Goal: Task Accomplishment & Management: Manage account settings

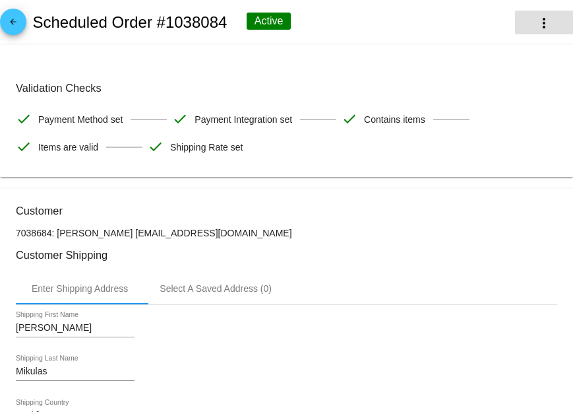
click at [547, 27] on mat-icon "more_vert" at bounding box center [544, 23] width 16 height 16
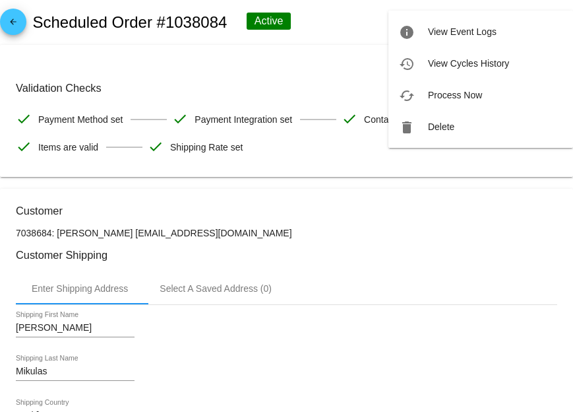
click at [351, 32] on div at bounding box center [286, 206] width 573 height 412
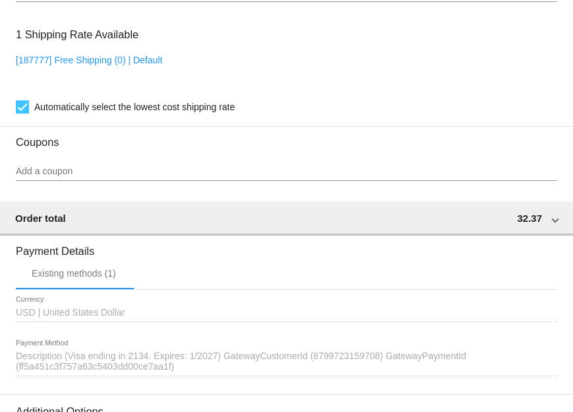
scroll to position [1117, 0]
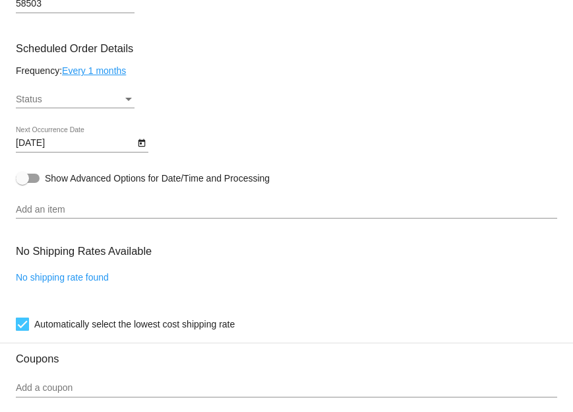
scroll to position [626, 0]
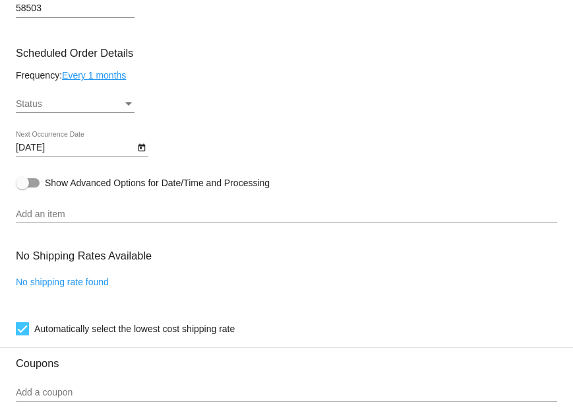
click at [116, 110] on div "Status" at bounding box center [69, 104] width 107 height 11
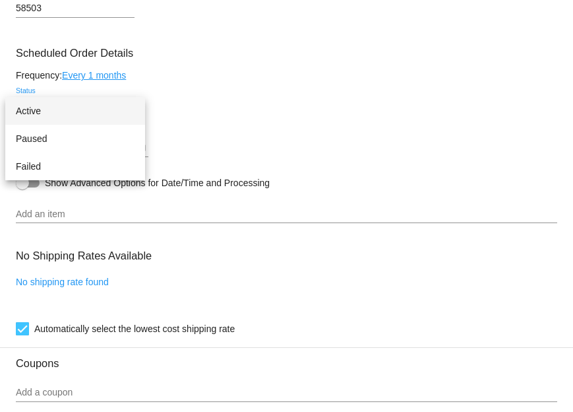
click at [84, 115] on span "Active" at bounding box center [75, 111] width 119 height 28
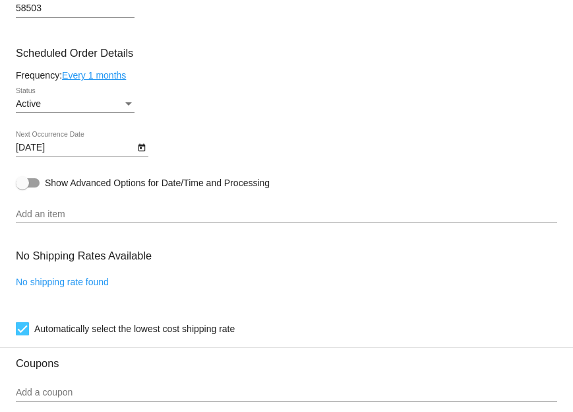
click at [331, 135] on mat-card-content "Customer 7180284: Craig Hawley cchawley2@gmail.com Customer Shipping Enter Ship…" at bounding box center [287, 159] width 542 height 1162
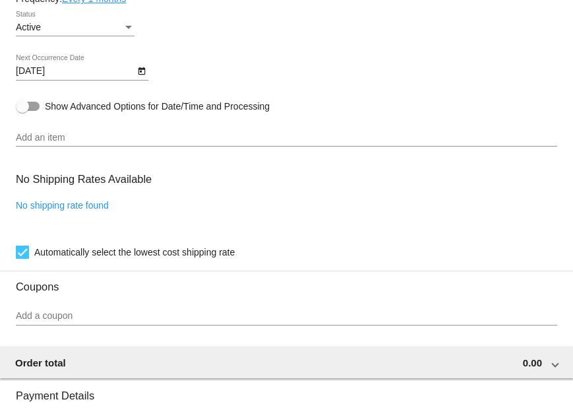
scroll to position [697, 0]
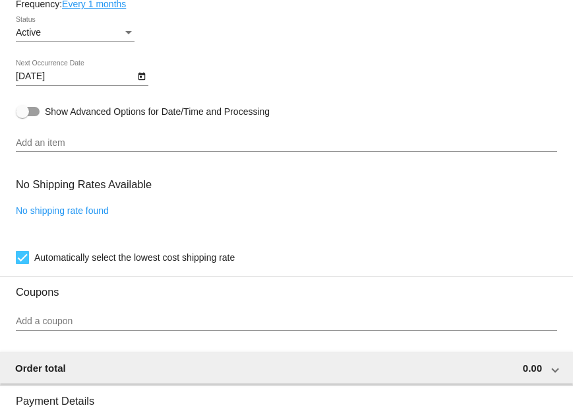
click at [47, 148] on input "Add an item" at bounding box center [287, 143] width 542 height 11
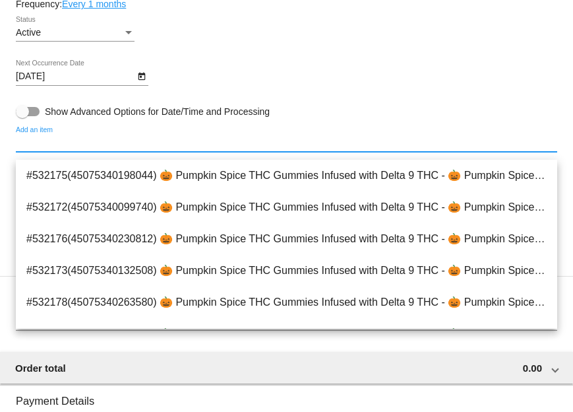
paste input "TTD9BlueDream-1"
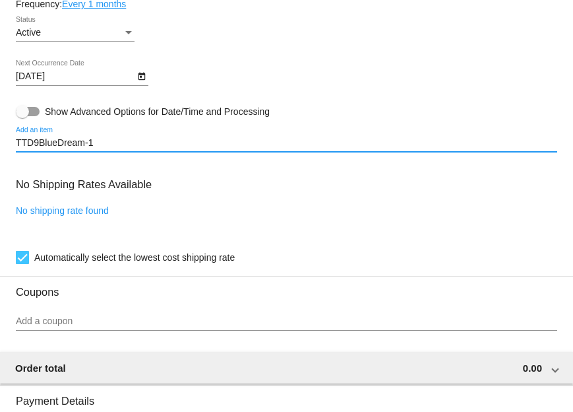
click at [133, 148] on input "TTD9BlueDream-1" at bounding box center [287, 143] width 542 height 11
type input "TTD9BlueDream-"
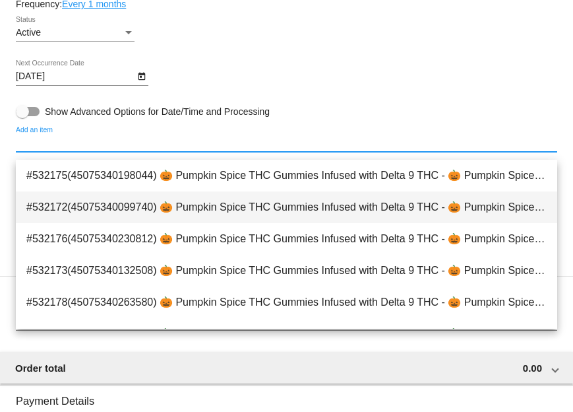
click at [210, 199] on span "#532172(45075340099740) 🎃 Pumpkin Spice THC Gummies Infused with Delta 9 THC - …" at bounding box center [286, 207] width 520 height 32
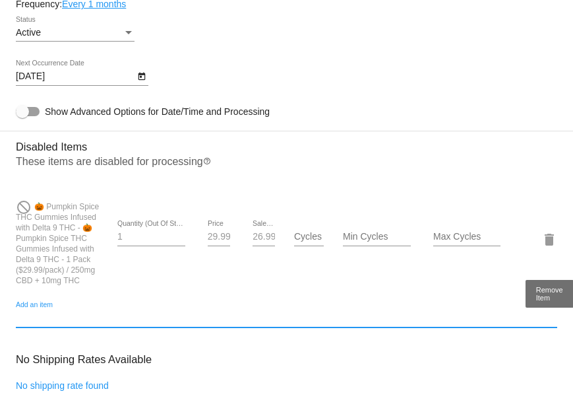
click at [546, 247] on mat-icon "delete" at bounding box center [550, 240] width 16 height 16
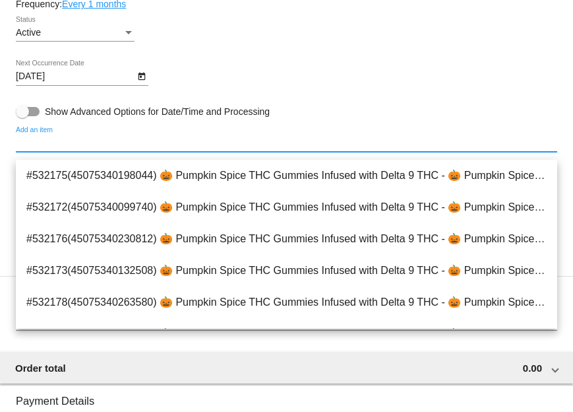
click at [72, 148] on input "Add an item" at bounding box center [287, 143] width 542 height 11
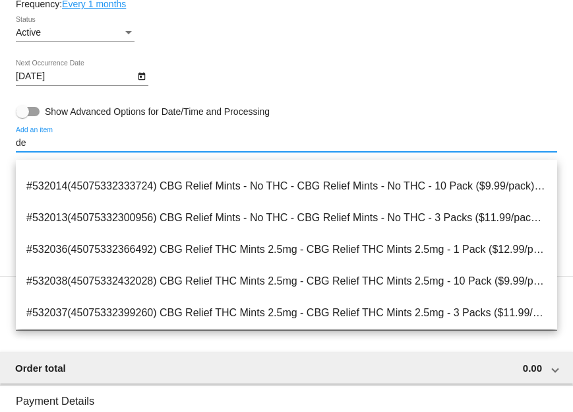
scroll to position [0, 0]
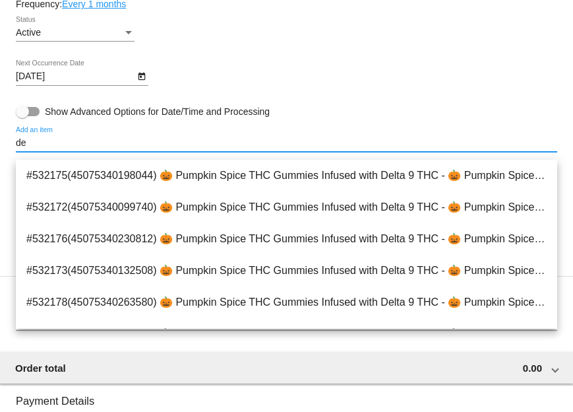
type input "d"
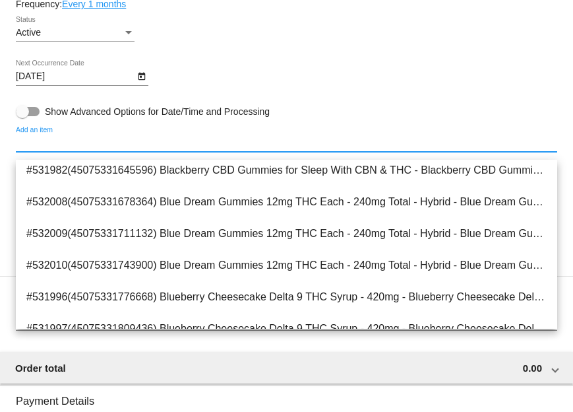
scroll to position [2174, 0]
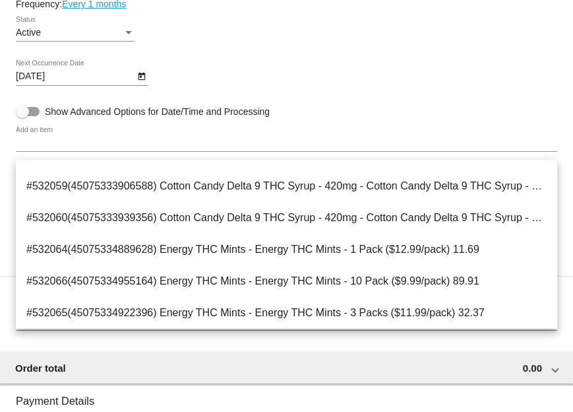
click at [520, 79] on div "11/5/2025 Next Occurrence Date" at bounding box center [287, 79] width 542 height 38
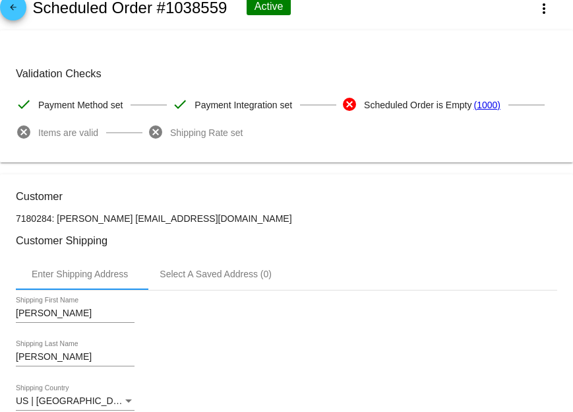
scroll to position [0, 0]
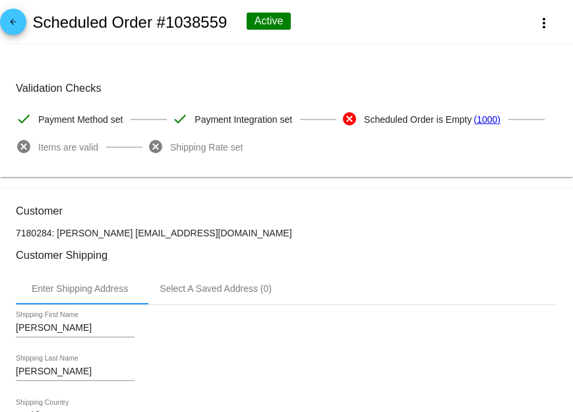
click at [486, 120] on link "(1000)" at bounding box center [487, 120] width 26 height 28
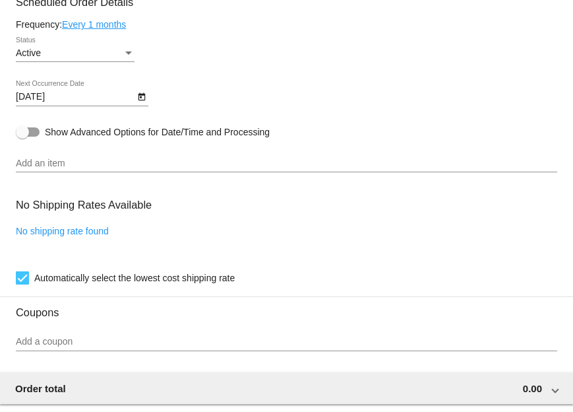
scroll to position [707, 0]
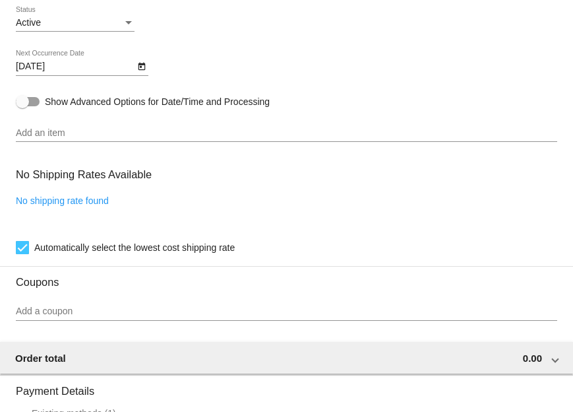
click at [68, 139] on input "Add an item" at bounding box center [287, 133] width 542 height 11
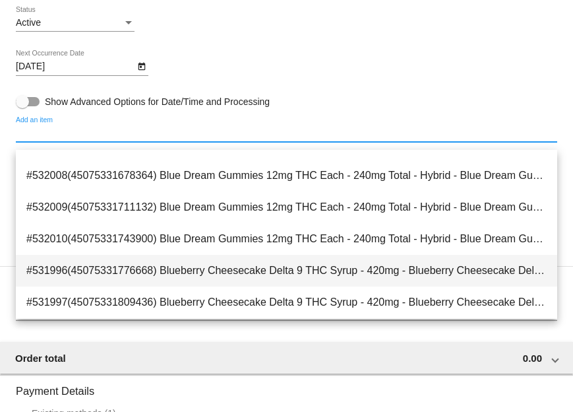
scroll to position [778, 0]
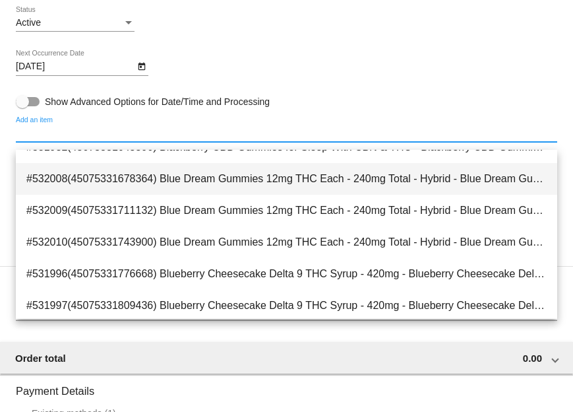
click at [200, 183] on span "#532008(45075331678364) Blue Dream Gummies 12mg THC Each - 240mg Total - Hybrid…" at bounding box center [286, 179] width 520 height 32
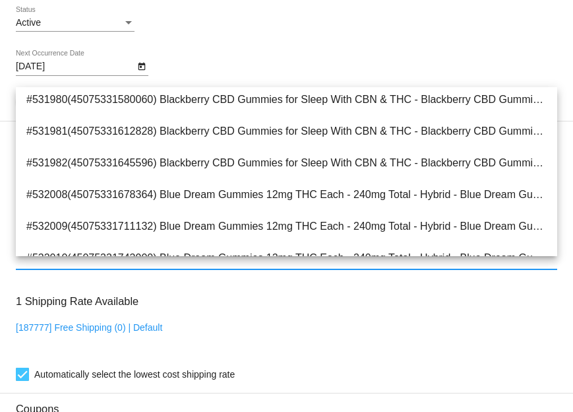
scroll to position [706, 0]
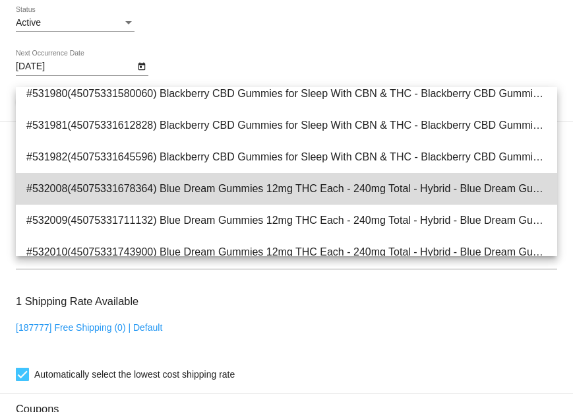
click at [206, 191] on span "#532008(45075331678364) Blue Dream Gummies 12mg THC Each - 240mg Total - Hybrid…" at bounding box center [286, 189] width 520 height 32
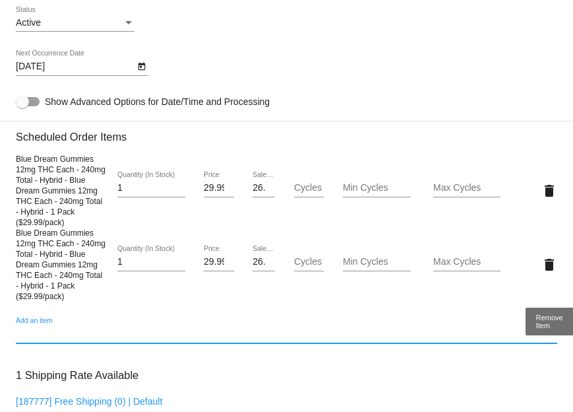
click at [551, 272] on mat-icon "delete" at bounding box center [550, 265] width 16 height 16
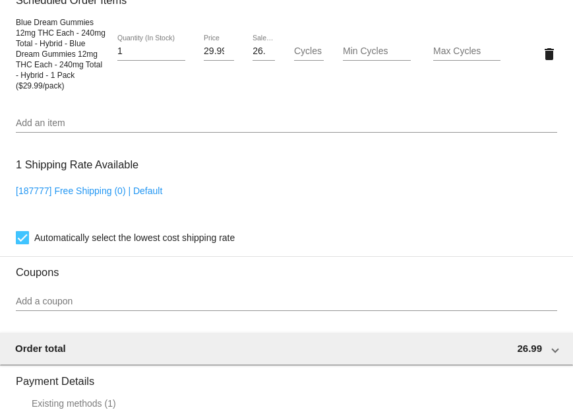
scroll to position [724, 0]
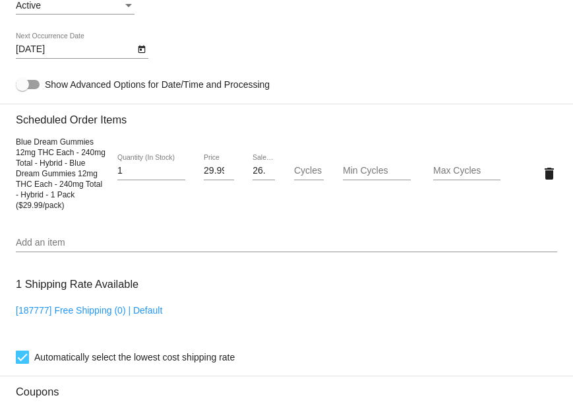
click at [79, 187] on span "Blue Dream Gummies 12mg THC Each - 240mg Total - Hybrid - Blue Dream Gummies 12…" at bounding box center [61, 173] width 90 height 73
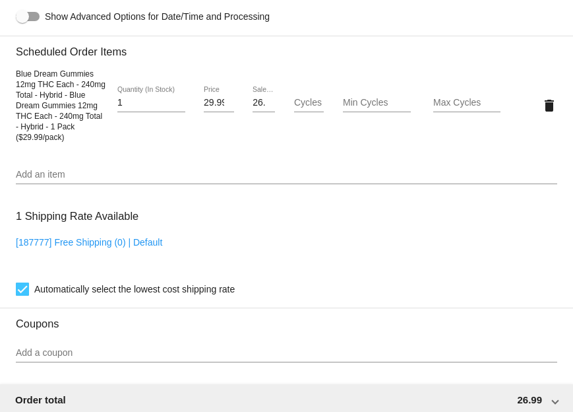
scroll to position [1158, 0]
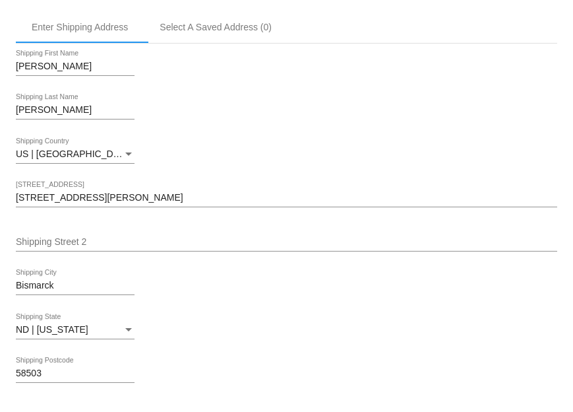
scroll to position [0, 0]
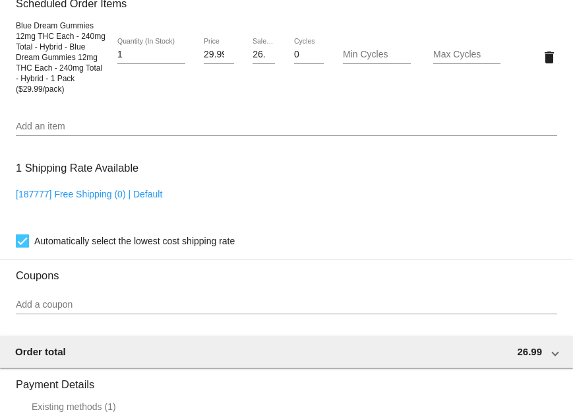
scroll to position [771, 0]
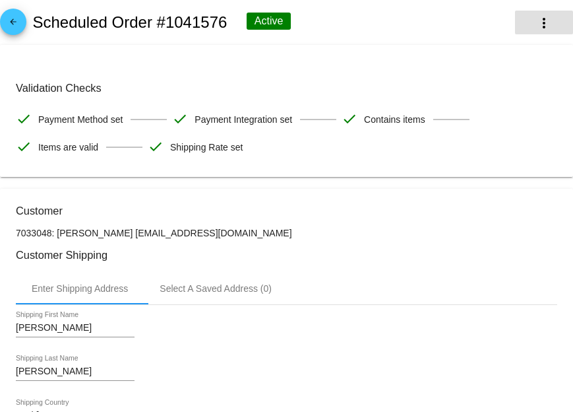
click at [543, 25] on mat-icon "more_vert" at bounding box center [544, 23] width 16 height 16
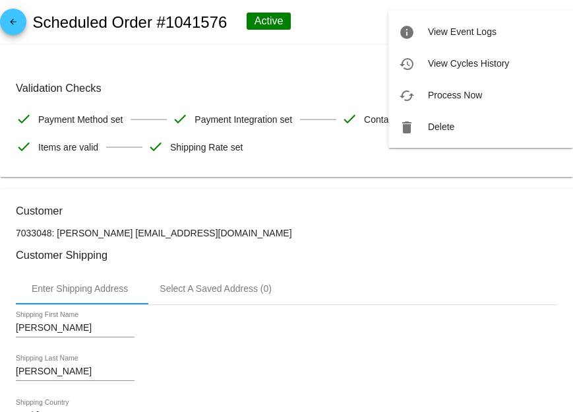
click at [355, 22] on div at bounding box center [286, 206] width 573 height 412
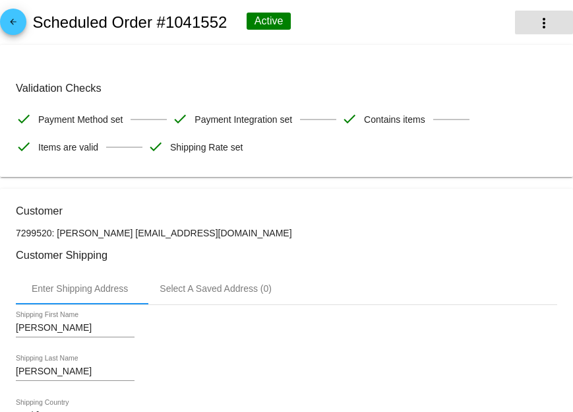
click at [540, 15] on mat-icon "more_vert" at bounding box center [544, 23] width 16 height 16
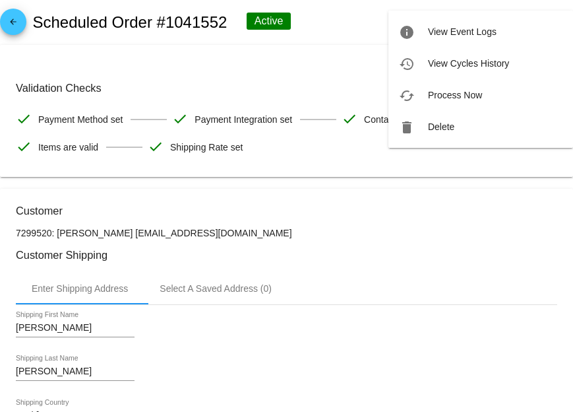
click at [344, 2] on div at bounding box center [286, 206] width 573 height 412
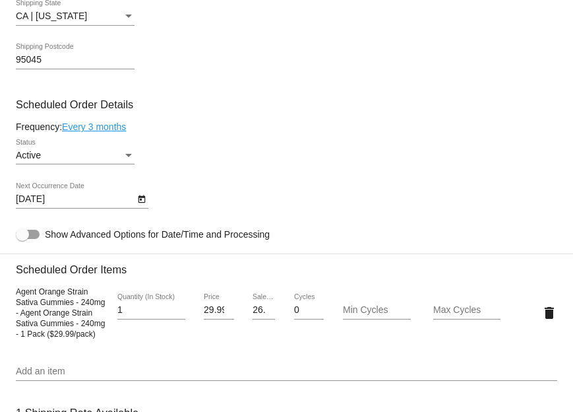
scroll to position [579, 0]
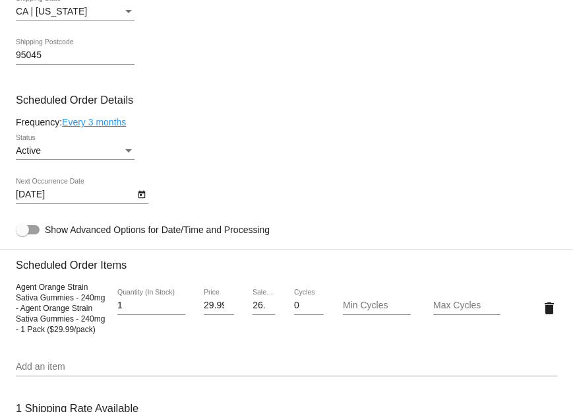
click at [132, 156] on div "Status" at bounding box center [129, 151] width 12 height 11
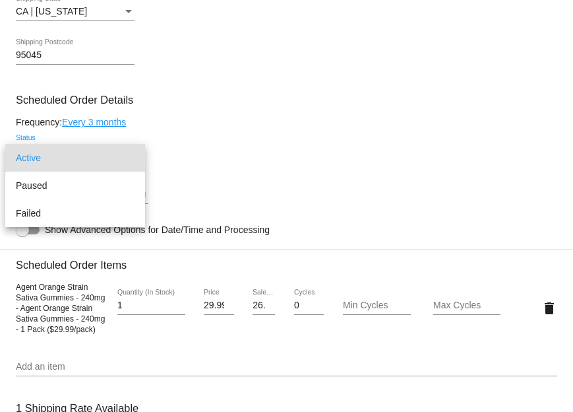
click at [362, 108] on div at bounding box center [286, 206] width 573 height 412
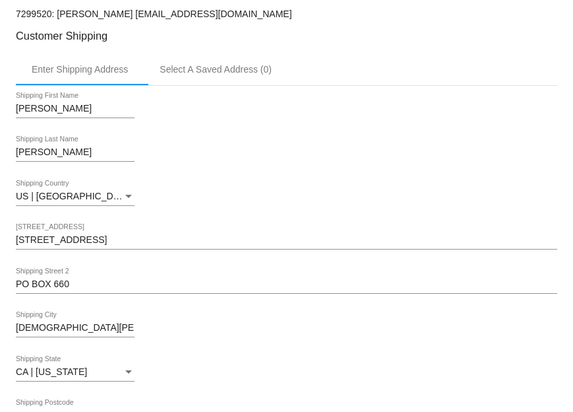
scroll to position [0, 0]
